Goal: Task Accomplishment & Management: Manage account settings

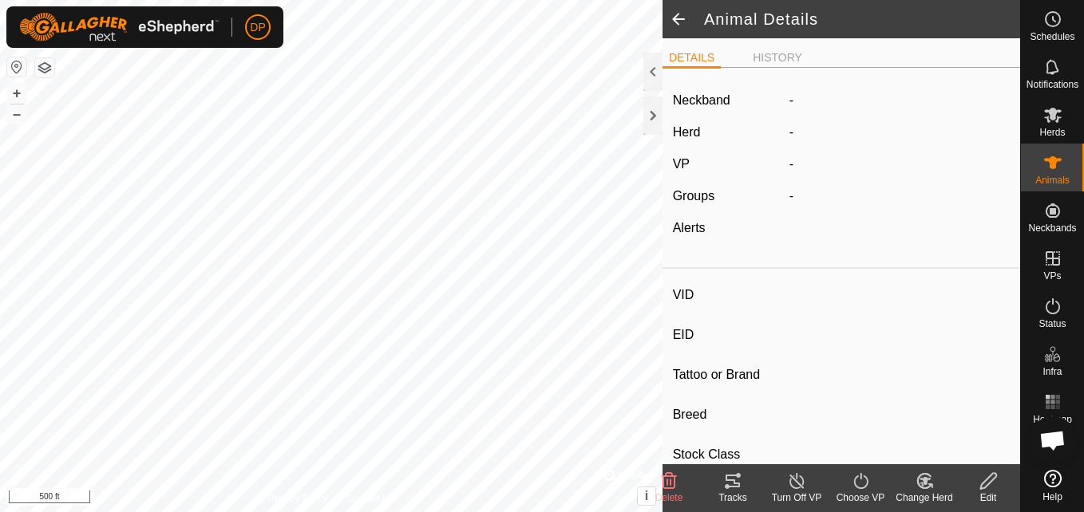
scroll to position [1660, 0]
type input "1243"
type input "-"
type input "angus"
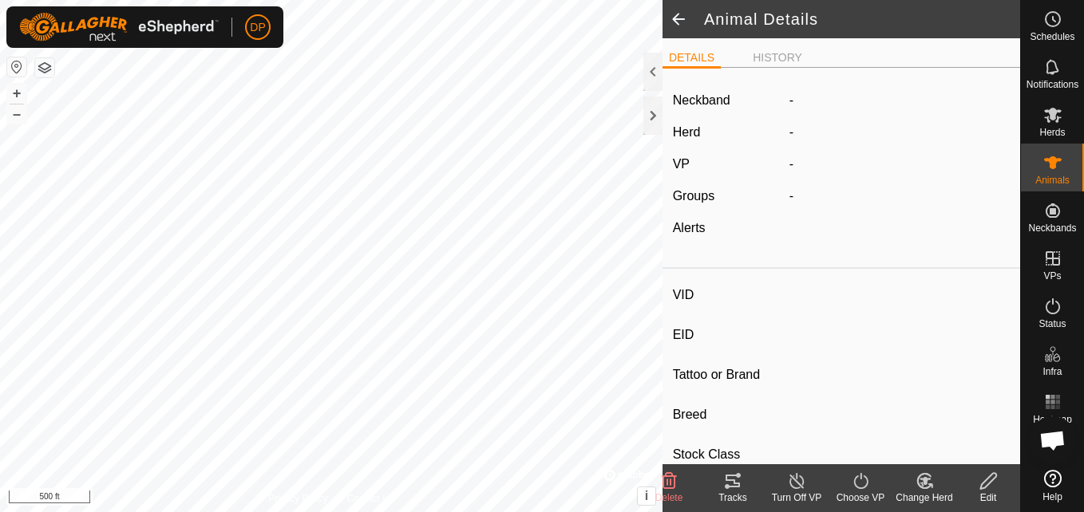
type input "-"
type input "0 kg"
type input "-"
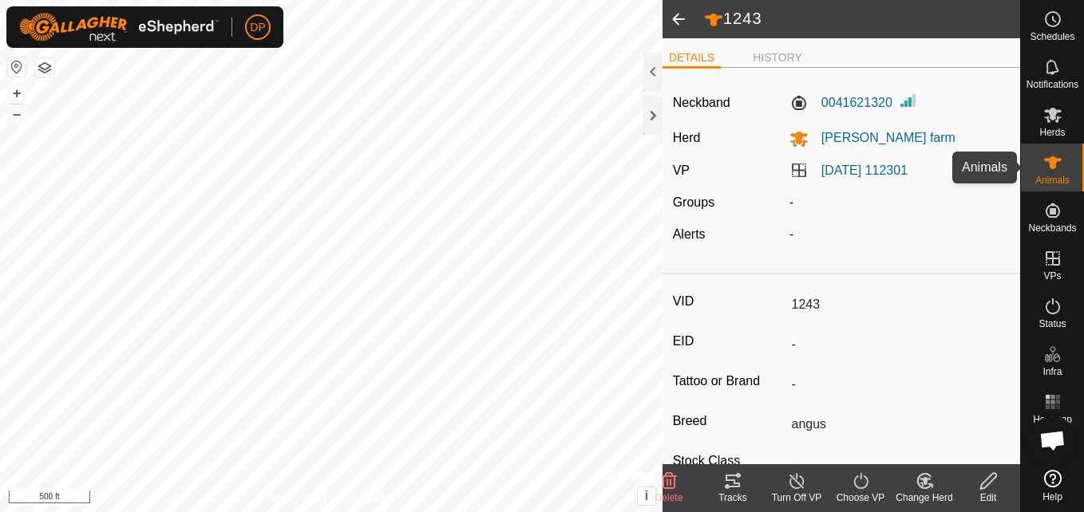
click at [1053, 163] on icon at bounding box center [1053, 162] width 18 height 13
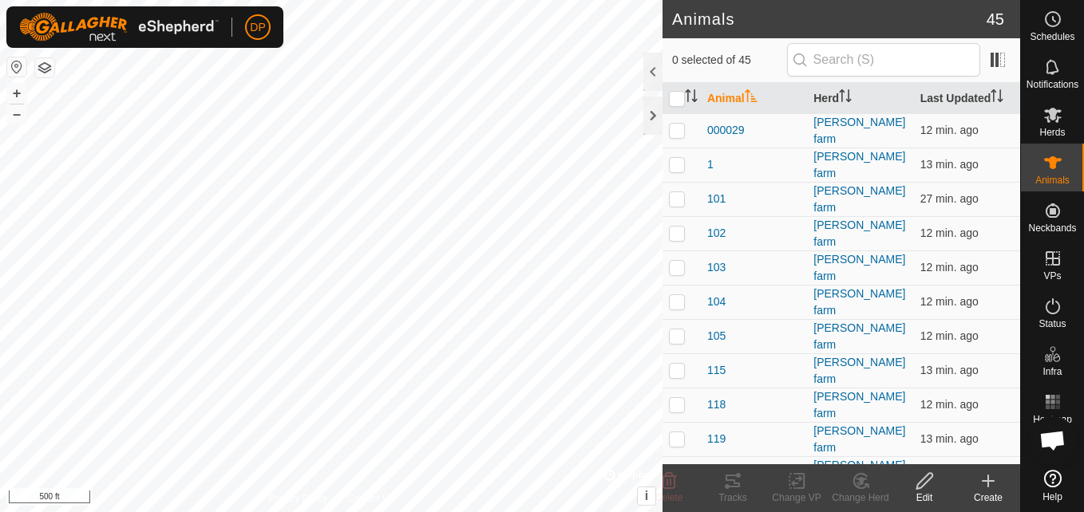
scroll to position [1660, 0]
